Goal: Task Accomplishment & Management: Use online tool/utility

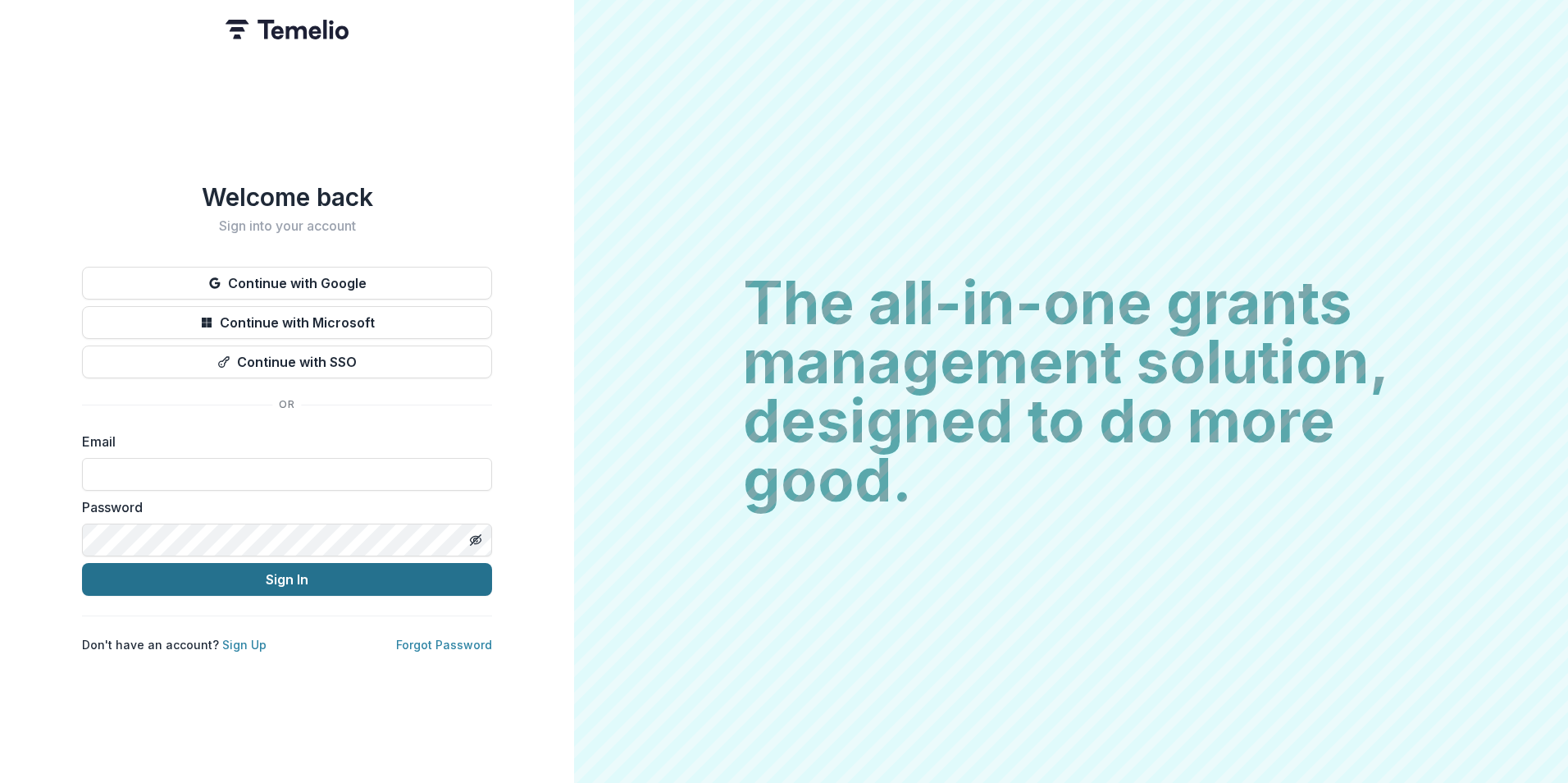
type input "**********"
click at [334, 572] on button "Sign In" at bounding box center [287, 579] width 410 height 33
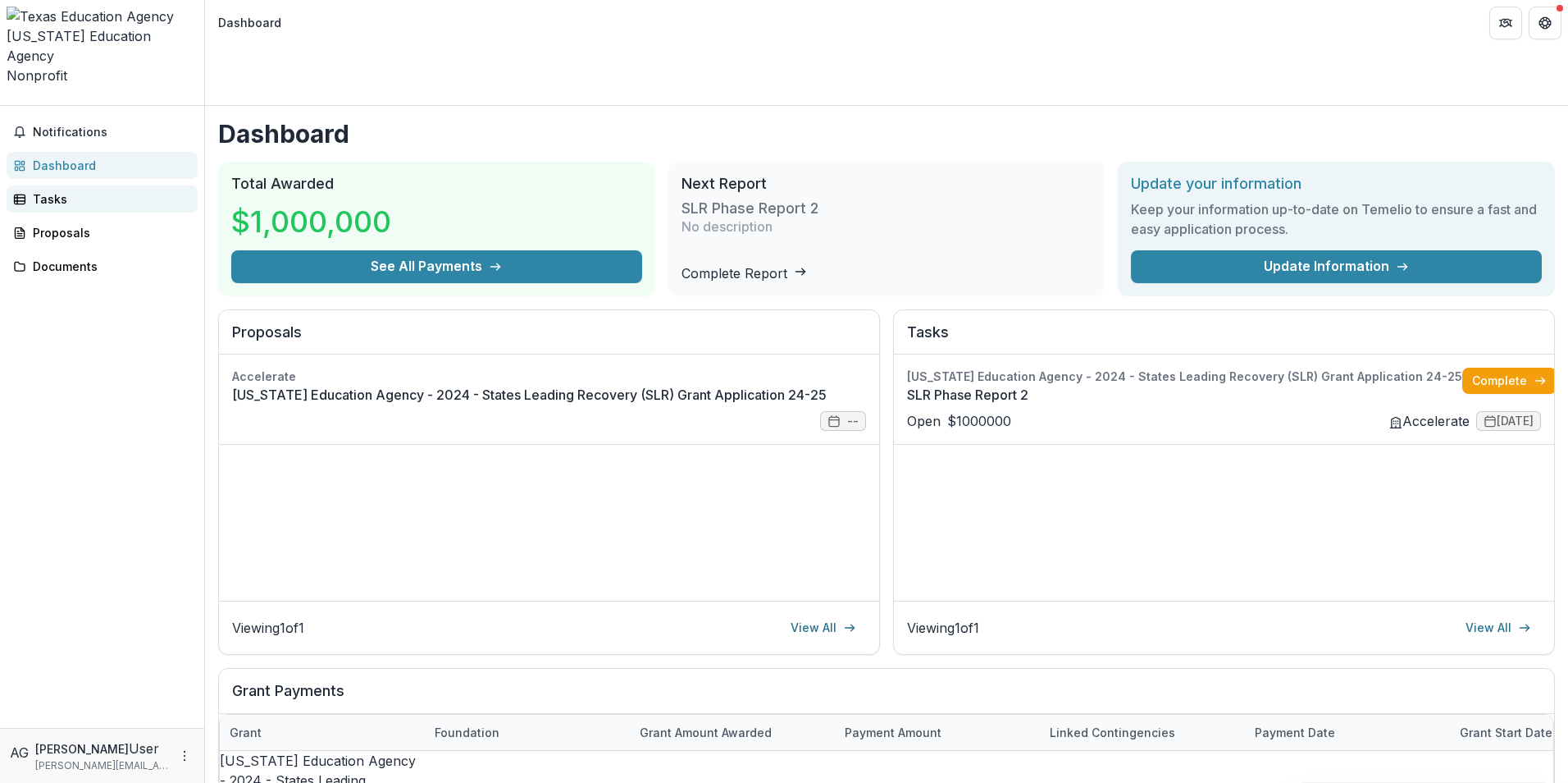
click at [51, 190] on div "Tasks" at bounding box center [108, 199] width 152 height 17
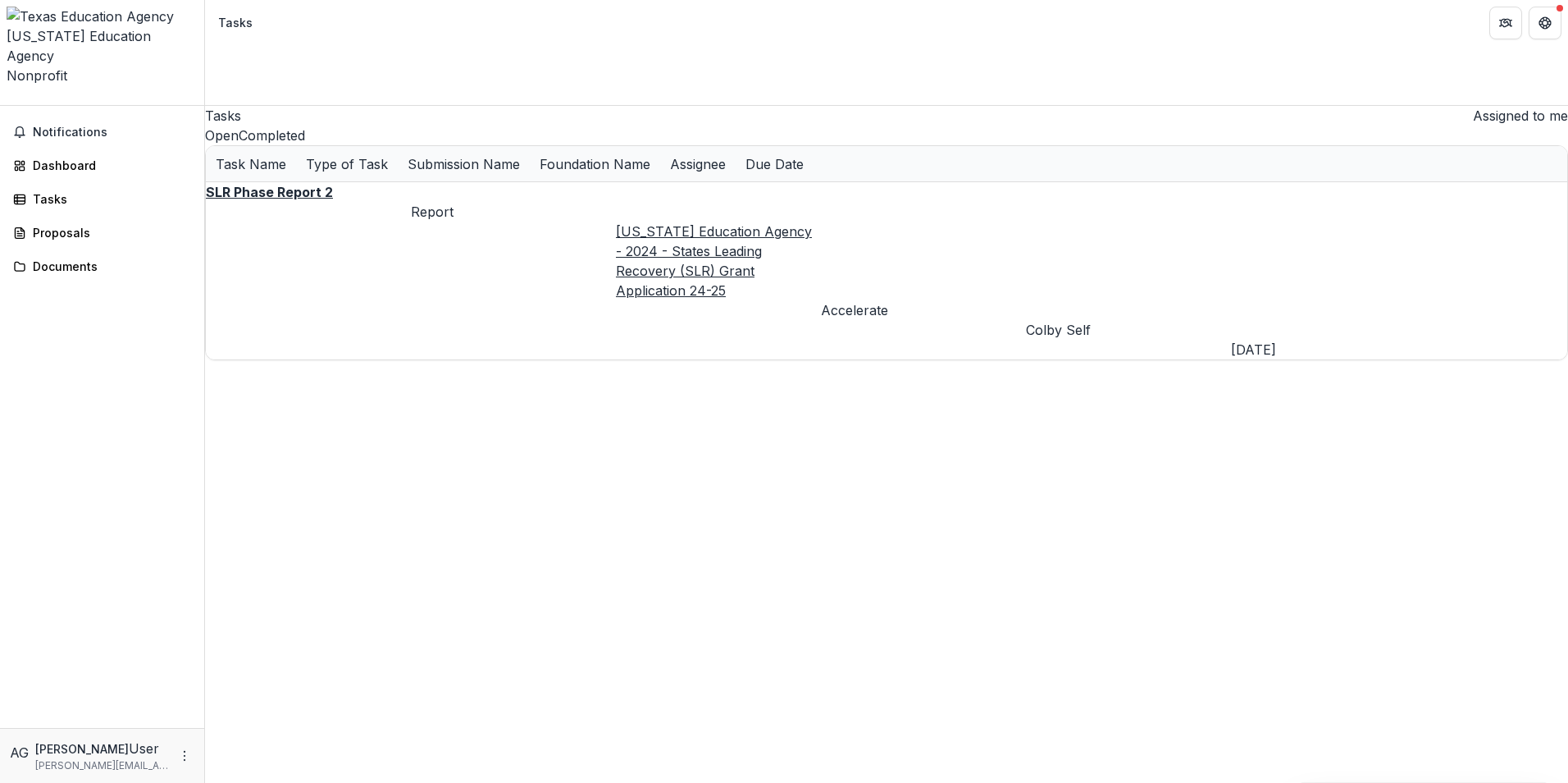
click at [286, 196] on u "SLR Phase Report 2" at bounding box center [269, 192] width 127 height 16
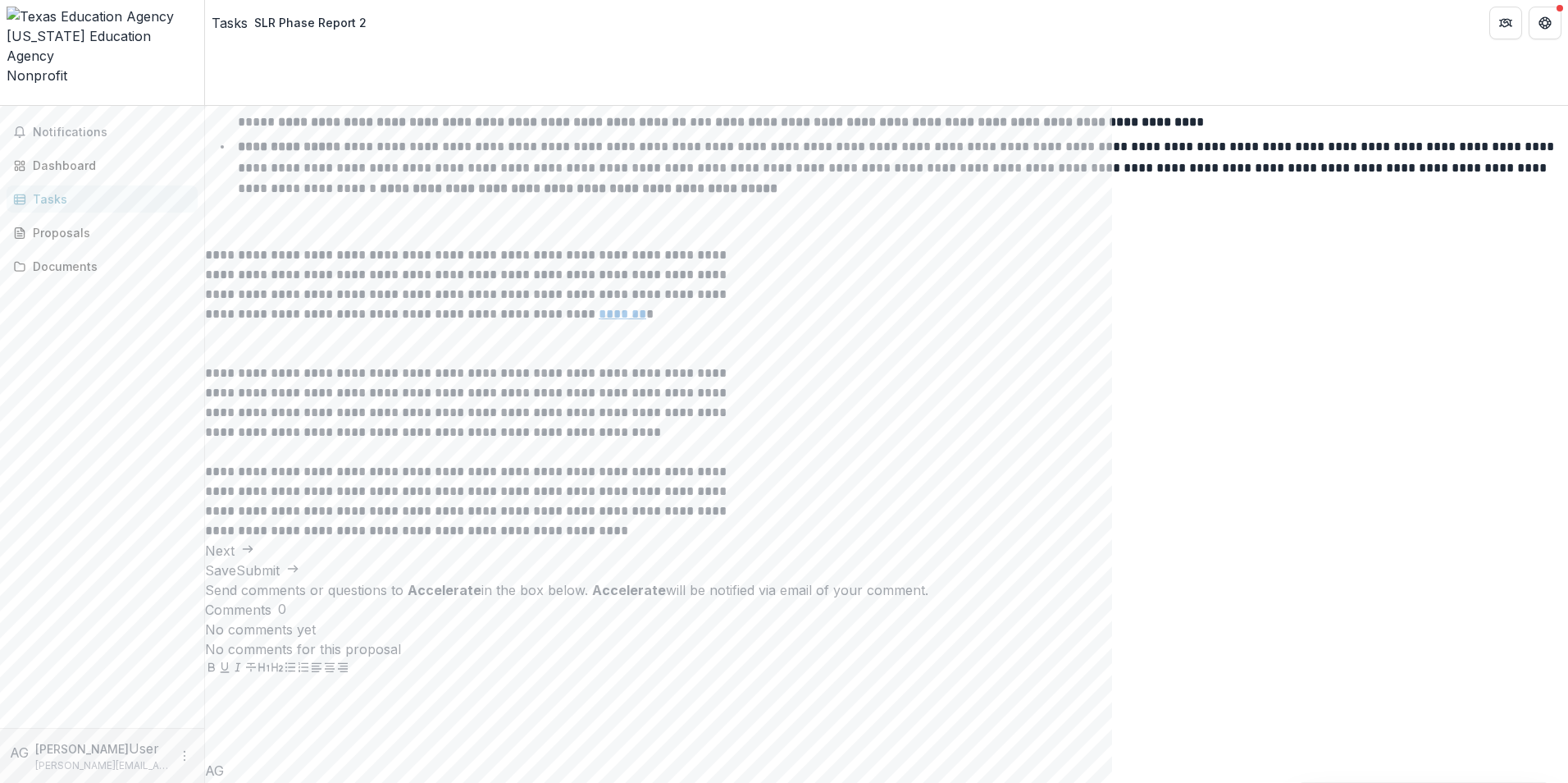
scroll to position [710, 0]
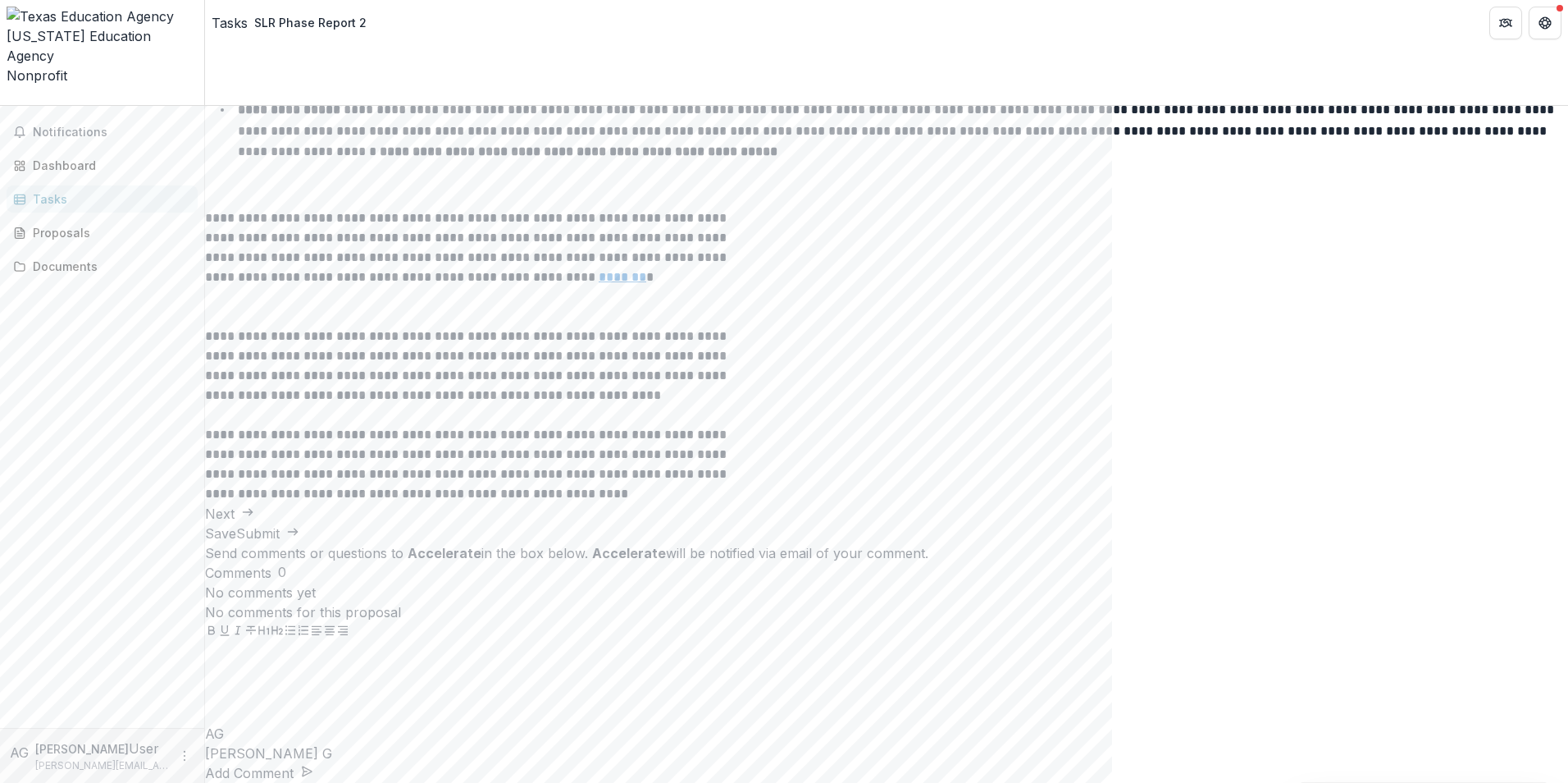
click at [254, 519] on icon "button" at bounding box center [248, 512] width 13 height 13
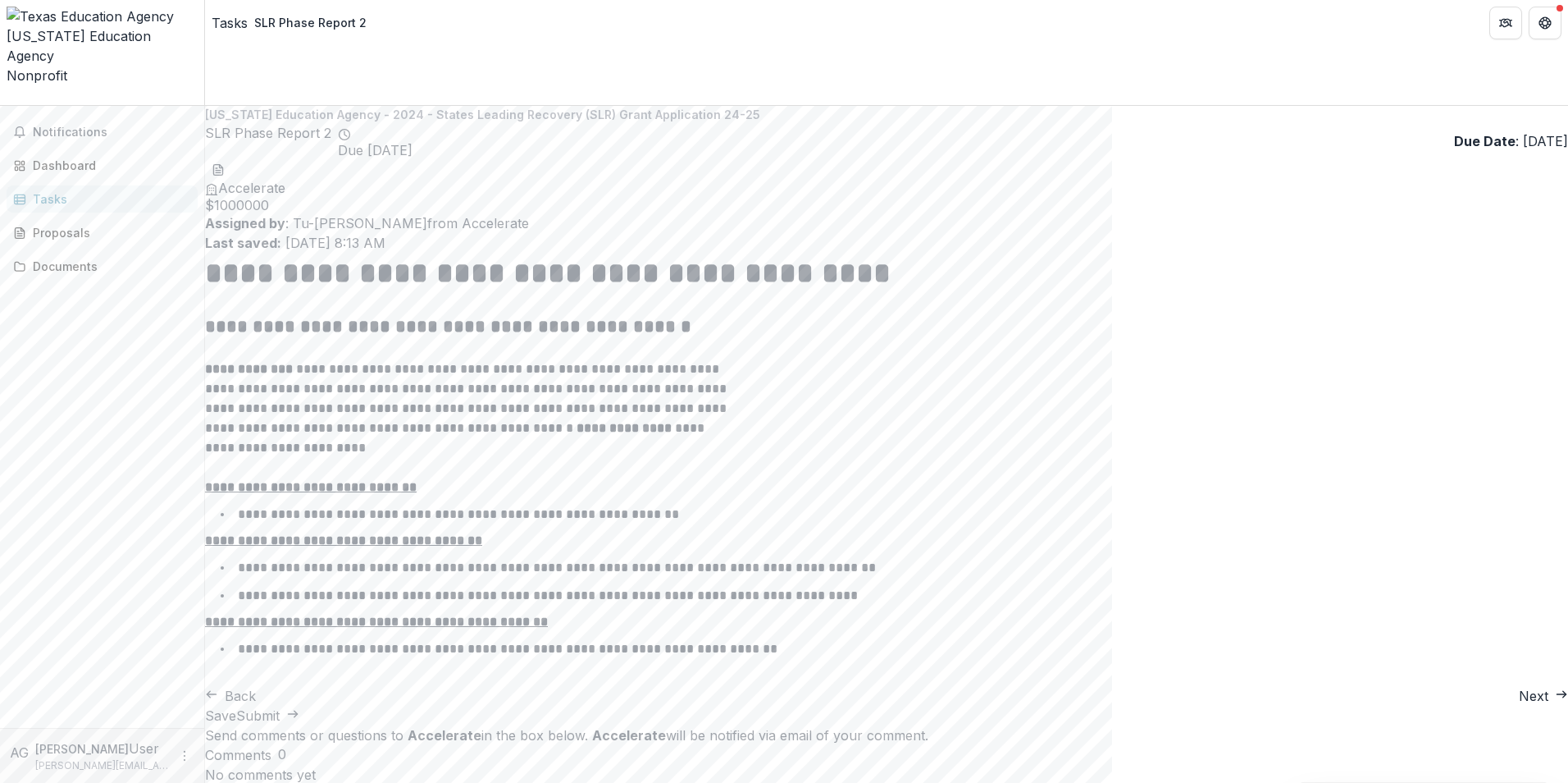
scroll to position [50, 0]
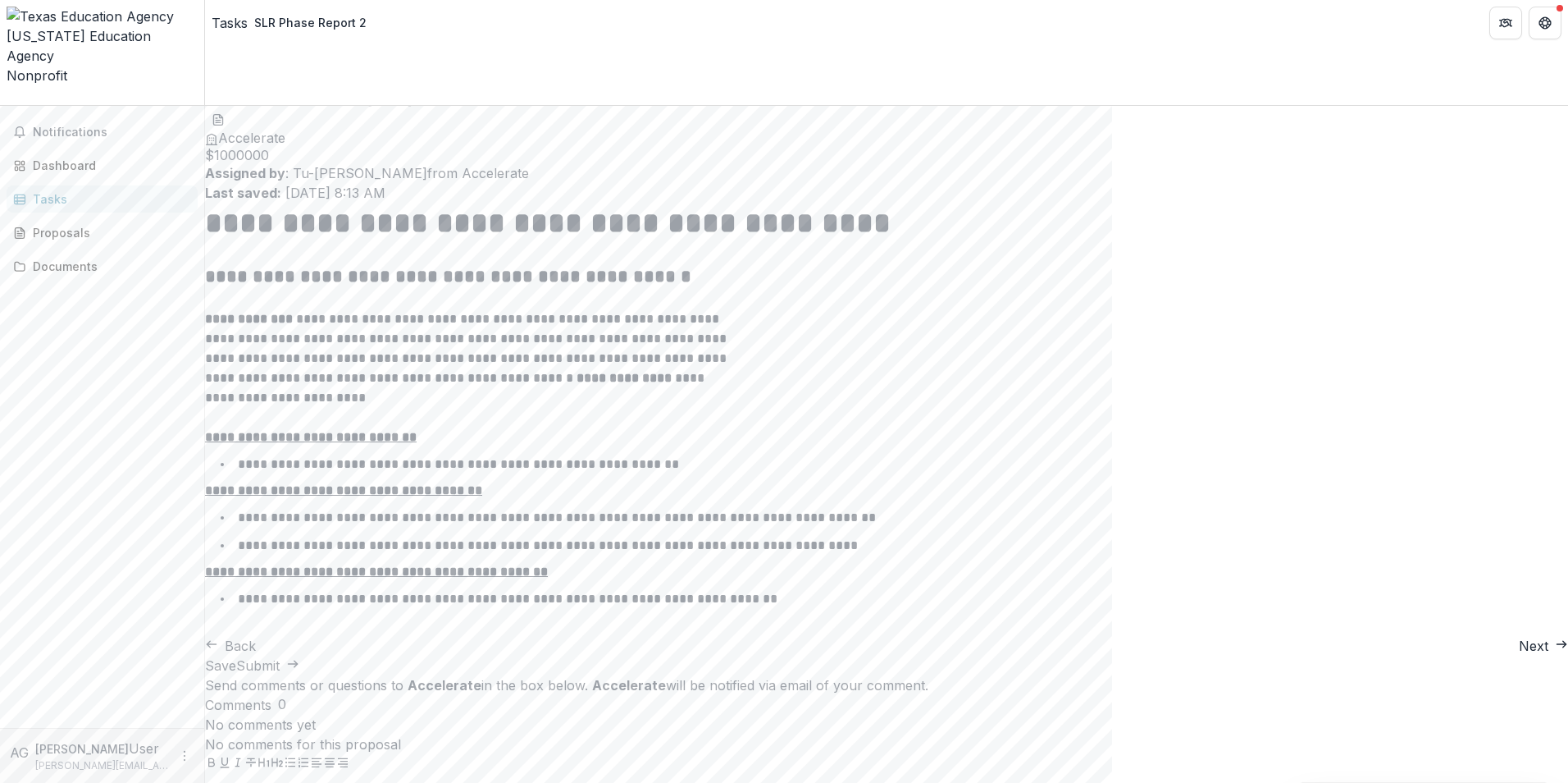
click at [1519, 656] on button "Next" at bounding box center [1543, 646] width 49 height 20
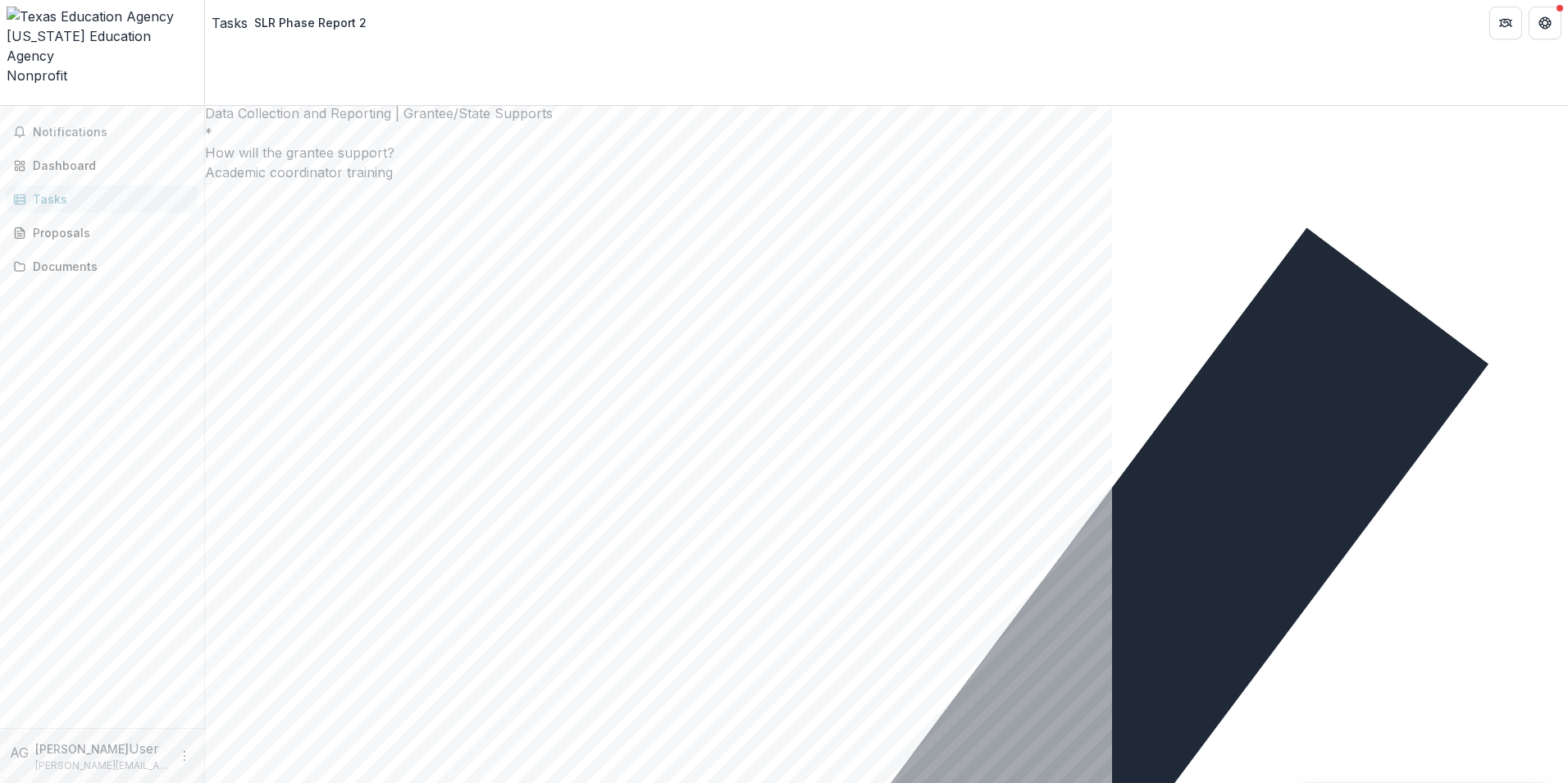
scroll to position [739, 0]
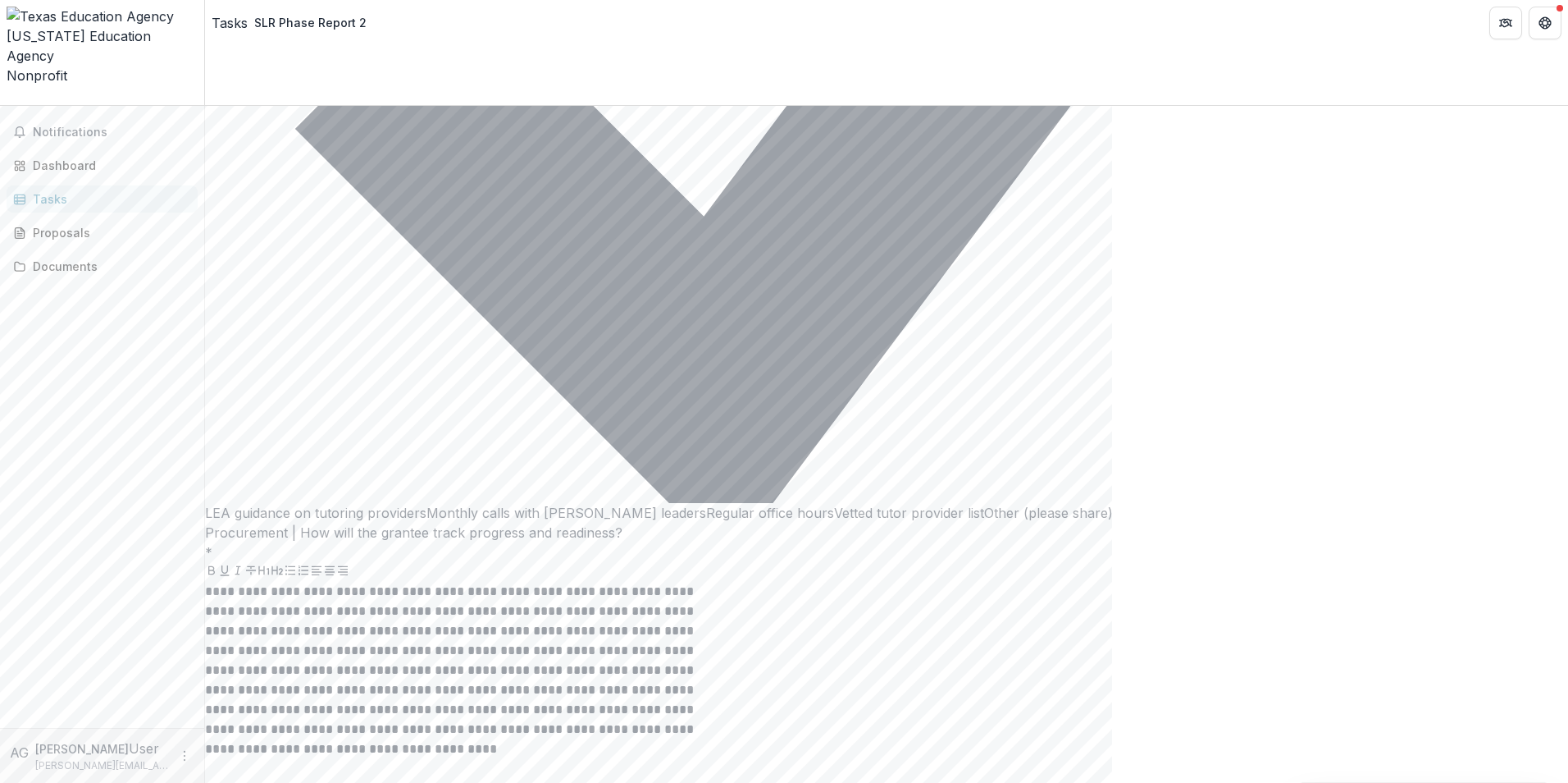
scroll to position [5405, 0]
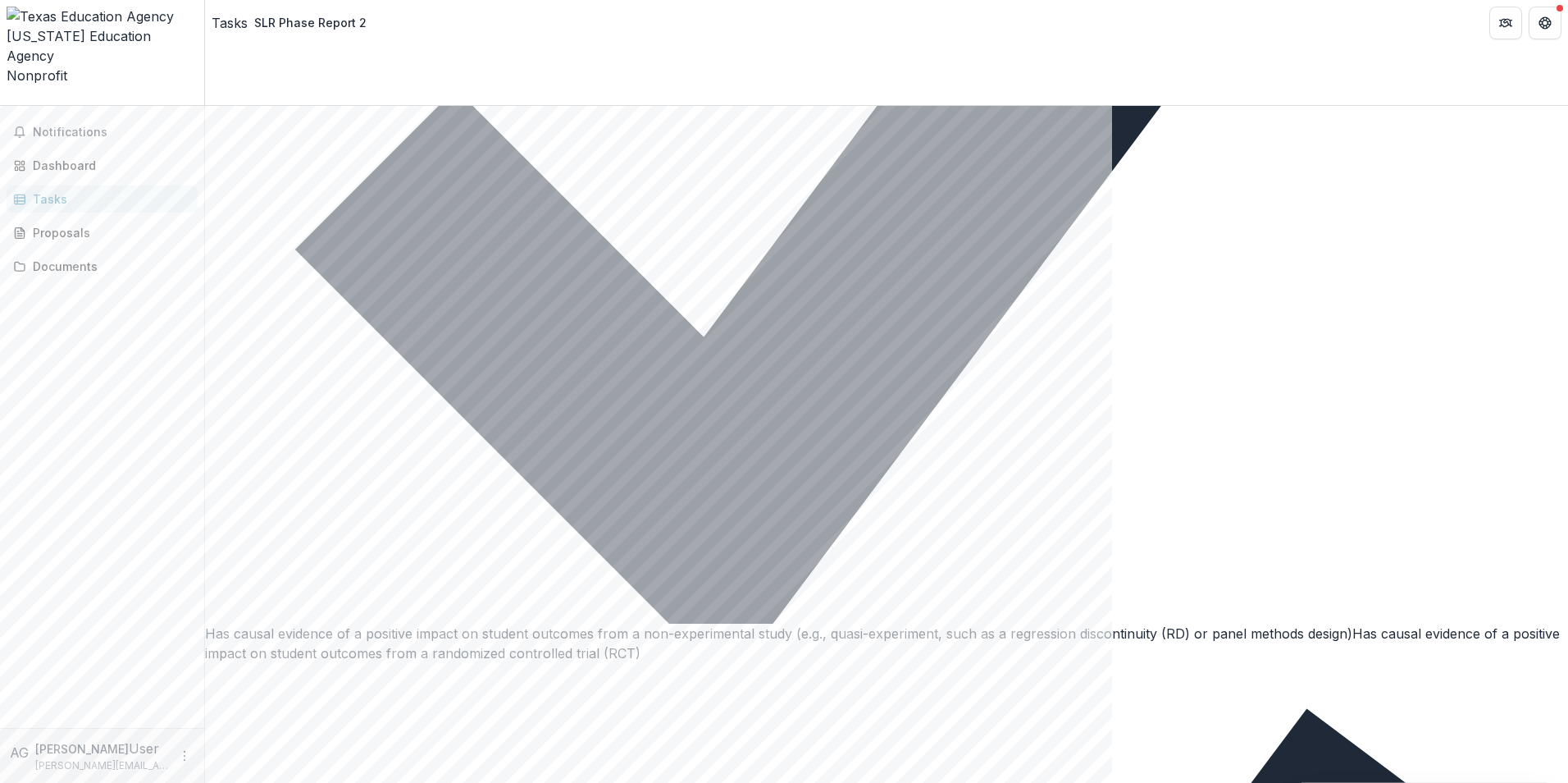
scroll to position [987, 0]
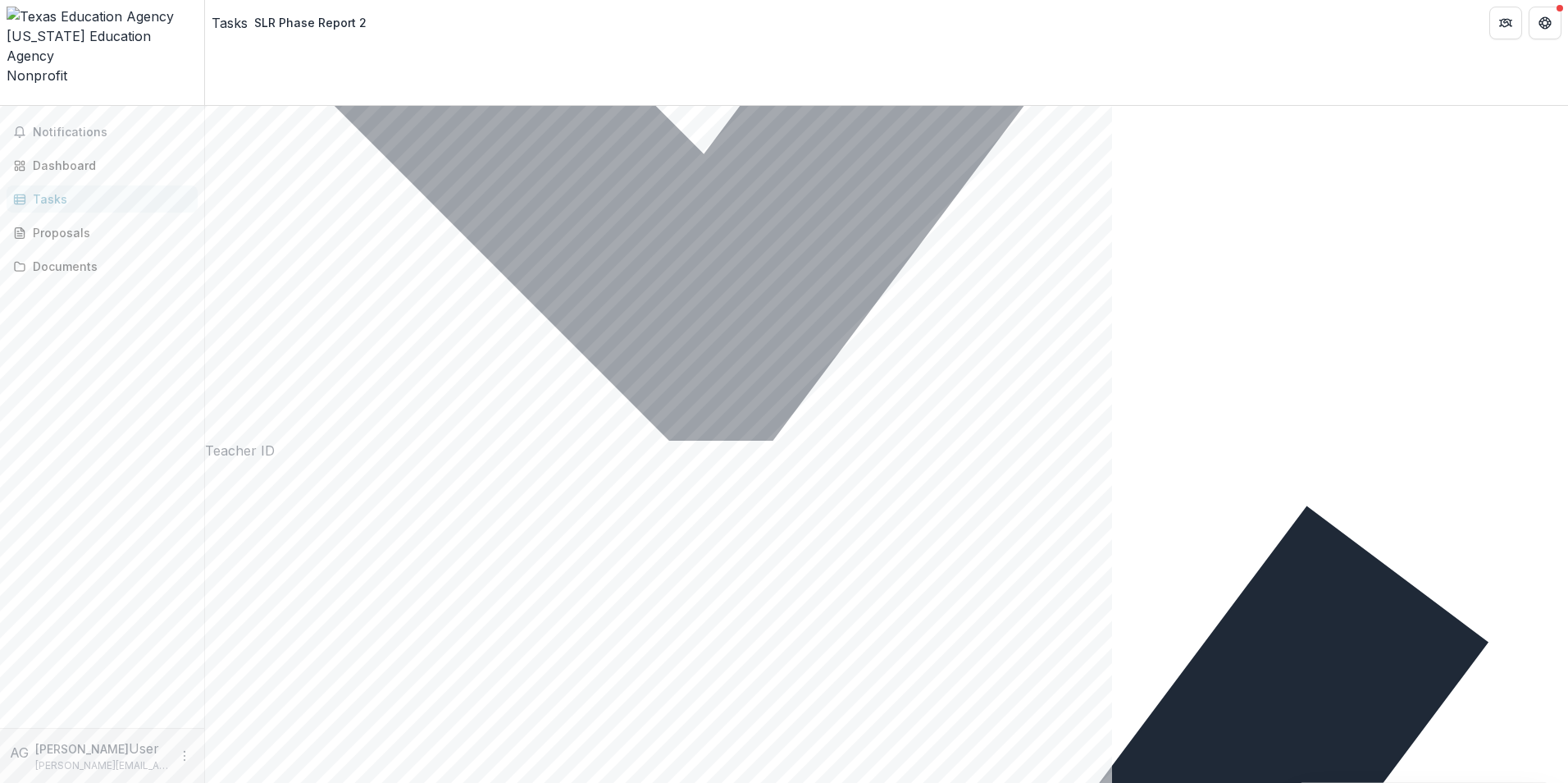
scroll to position [2566, 0]
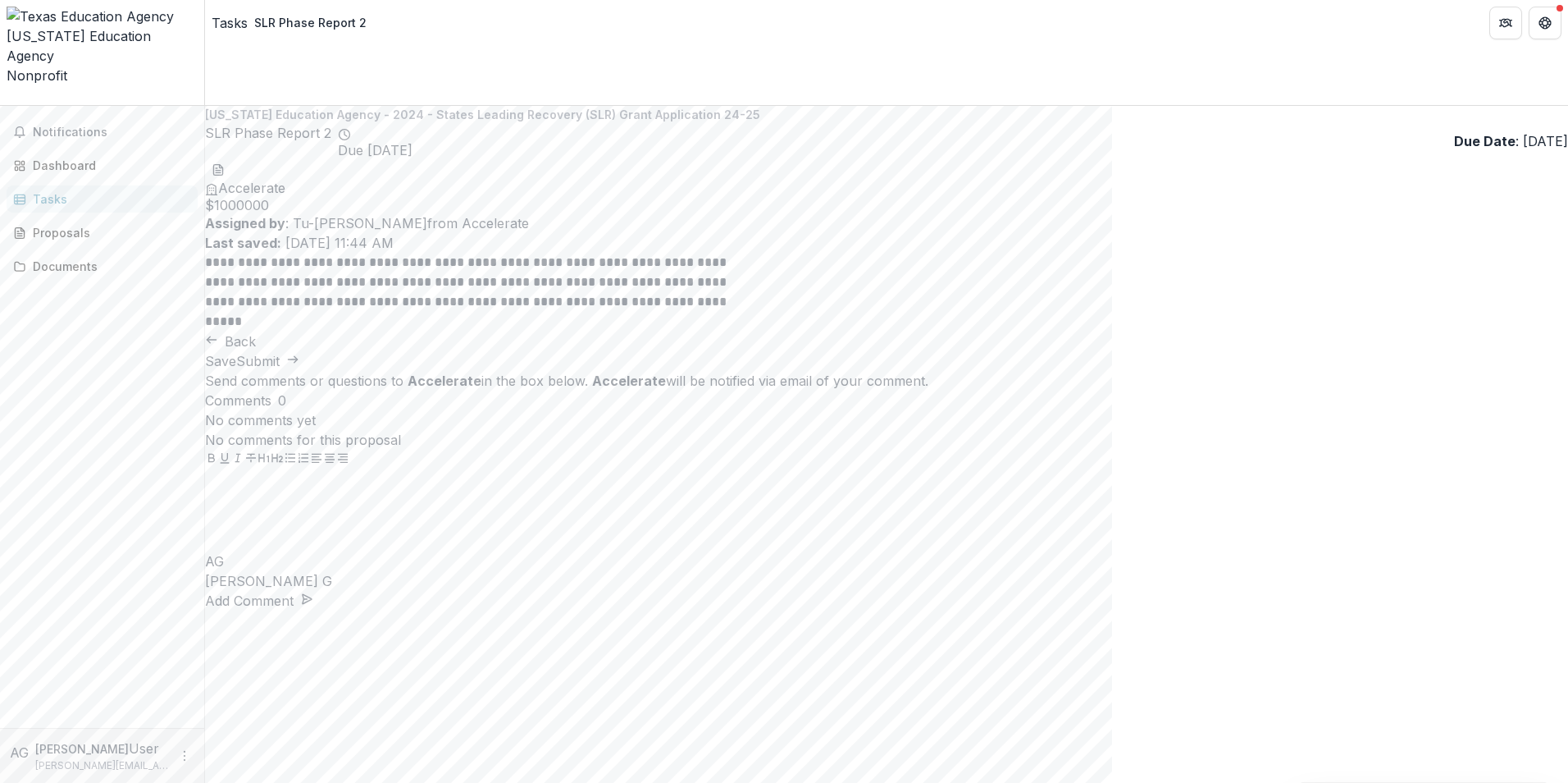
scroll to position [0, 0]
